Goal: Information Seeking & Learning: Learn about a topic

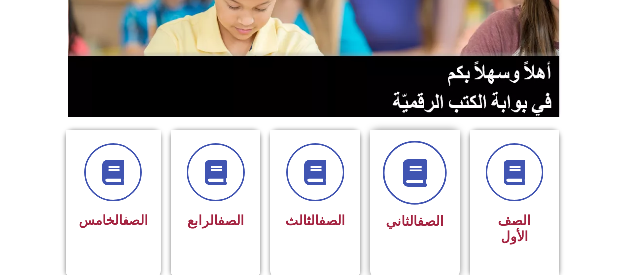
scroll to position [299, 0]
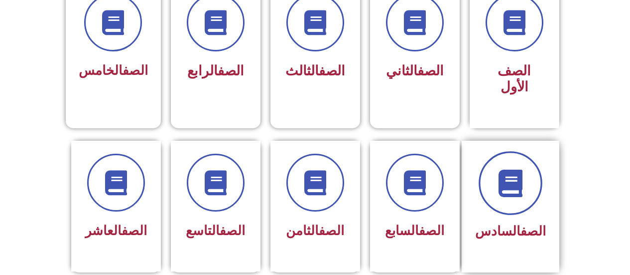
click at [516, 169] on icon at bounding box center [510, 182] width 27 height 27
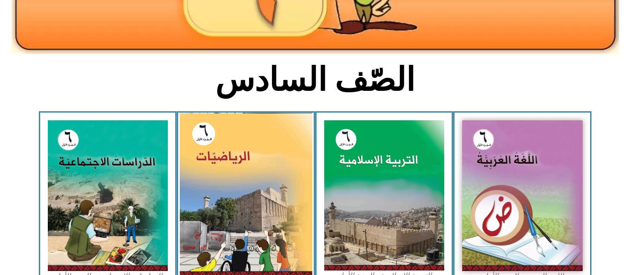
scroll to position [249, 0]
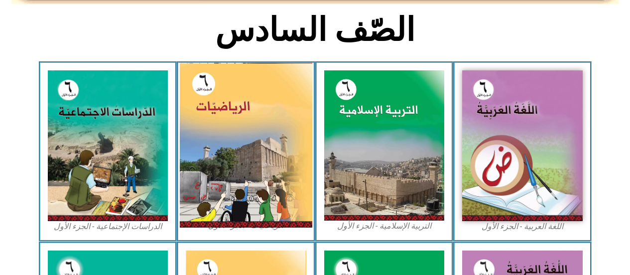
click at [246, 183] on img at bounding box center [246, 145] width 133 height 164
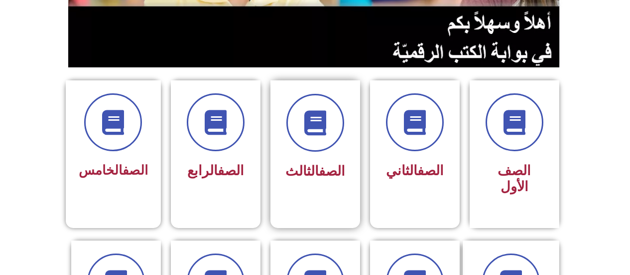
scroll to position [249, 0]
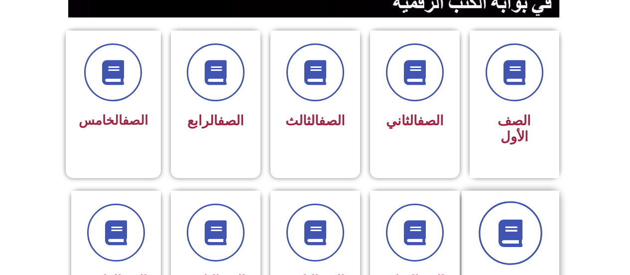
click at [536, 202] on span at bounding box center [511, 233] width 64 height 64
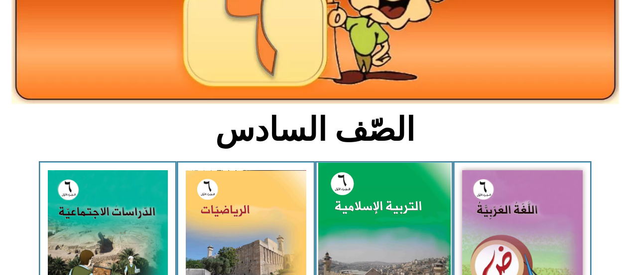
scroll to position [249, 0]
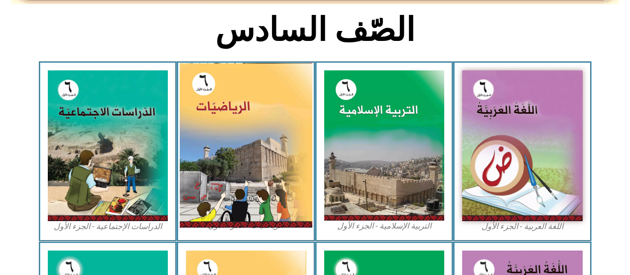
click at [241, 163] on img at bounding box center [246, 145] width 133 height 164
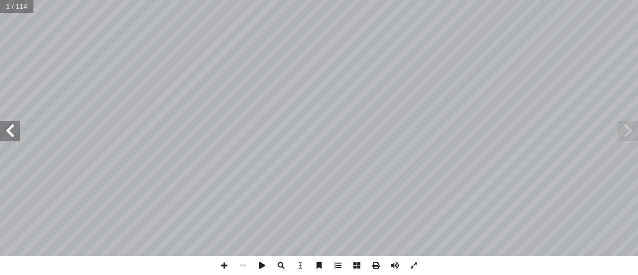
click at [9, 138] on div "الرياضيــات أ. [PERSON_NAME] أ. روان الصوص ) ً أ. [PERSON_NAME] (منسقا أ. [PERS…" at bounding box center [319, 128] width 638 height 256
click at [9, 139] on span at bounding box center [10, 131] width 20 height 20
click at [9, 133] on span at bounding box center [10, 131] width 20 height 20
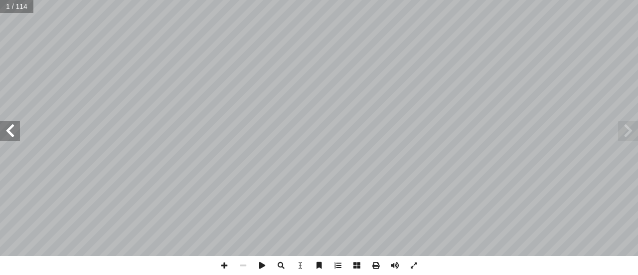
click at [9, 133] on span at bounding box center [10, 131] width 20 height 20
drag, startPoint x: 9, startPoint y: 133, endPoint x: 0, endPoint y: 125, distance: 12.0
click at [0, 125] on span at bounding box center [10, 131] width 20 height 20
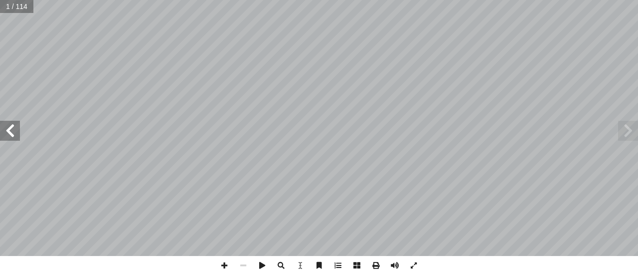
click at [1, 125] on span at bounding box center [10, 131] width 20 height 20
click at [0, 125] on span at bounding box center [10, 131] width 20 height 20
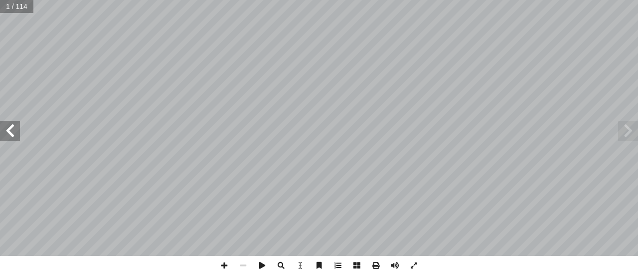
click at [0, 125] on span at bounding box center [10, 131] width 20 height 20
click at [7, 140] on span at bounding box center [10, 131] width 20 height 20
click at [3, 136] on span at bounding box center [10, 131] width 20 height 20
click at [228, 264] on span at bounding box center [224, 265] width 19 height 19
click at [218, 263] on span at bounding box center [224, 265] width 19 height 19
